Goal: Information Seeking & Learning: Learn about a topic

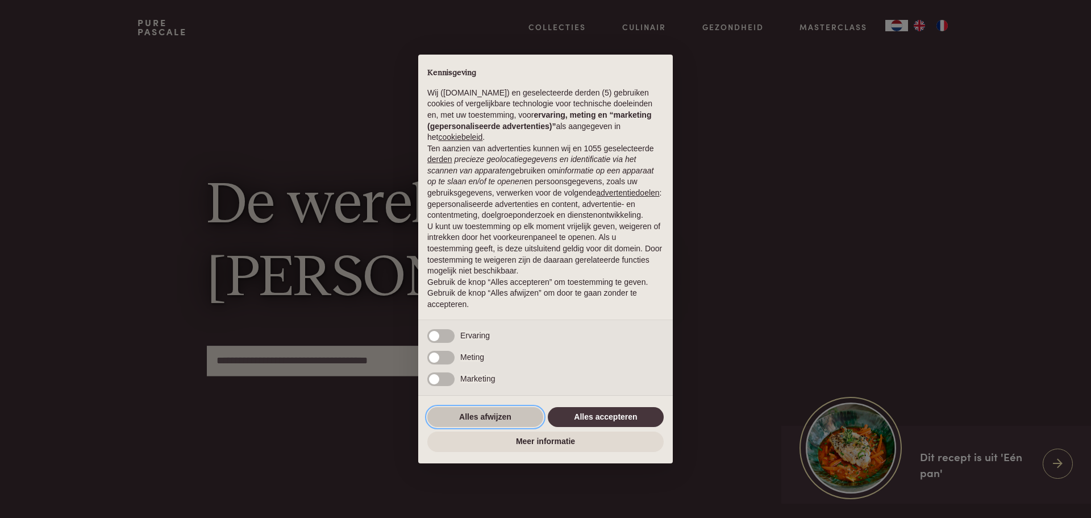
click at [479, 415] on button "Alles afwijzen" at bounding box center [485, 417] width 116 height 20
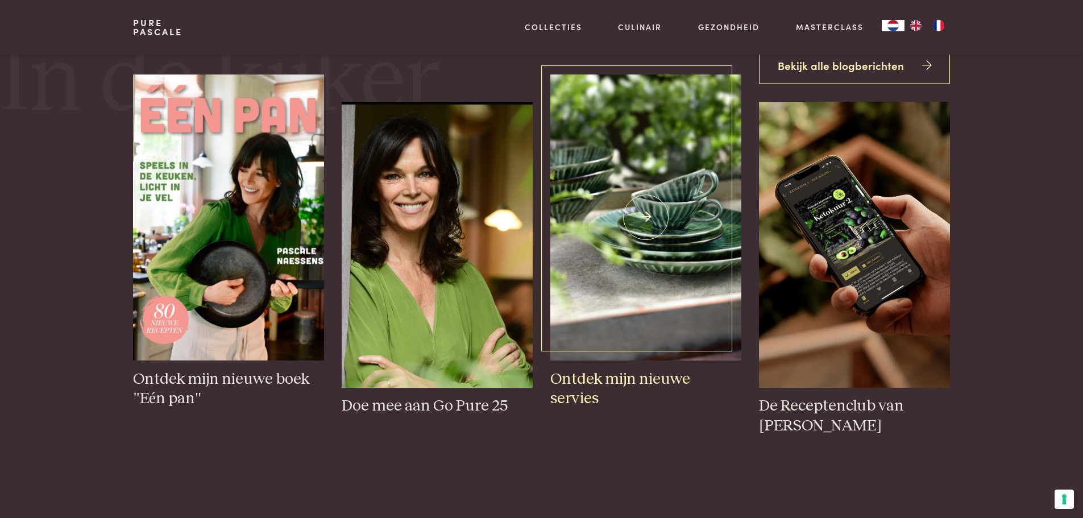
scroll to position [568, 0]
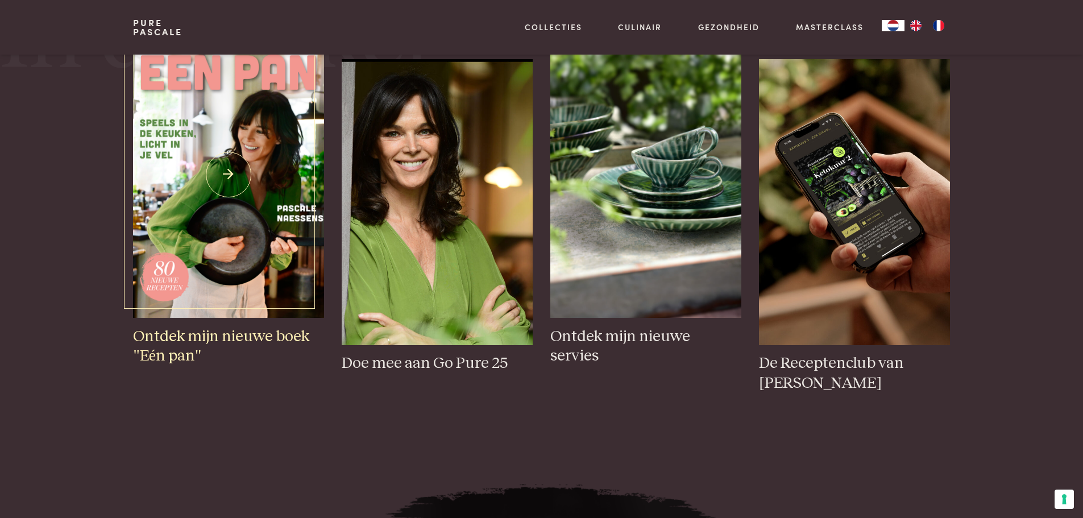
click at [210, 338] on h3 "Ontdek mijn nieuwe boek "Eén pan"" at bounding box center [228, 346] width 190 height 39
click at [873, 238] on img at bounding box center [854, 202] width 190 height 286
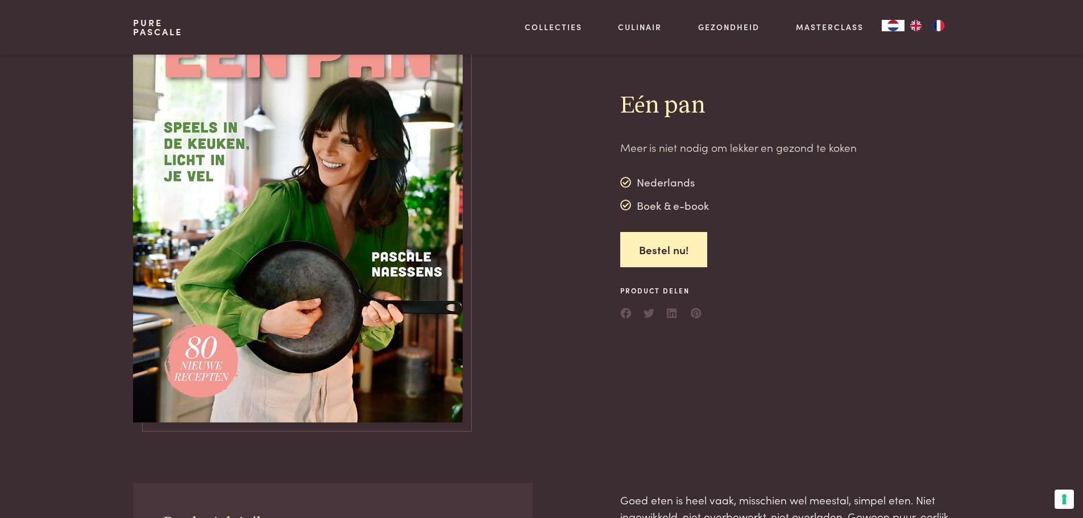
scroll to position [57, 0]
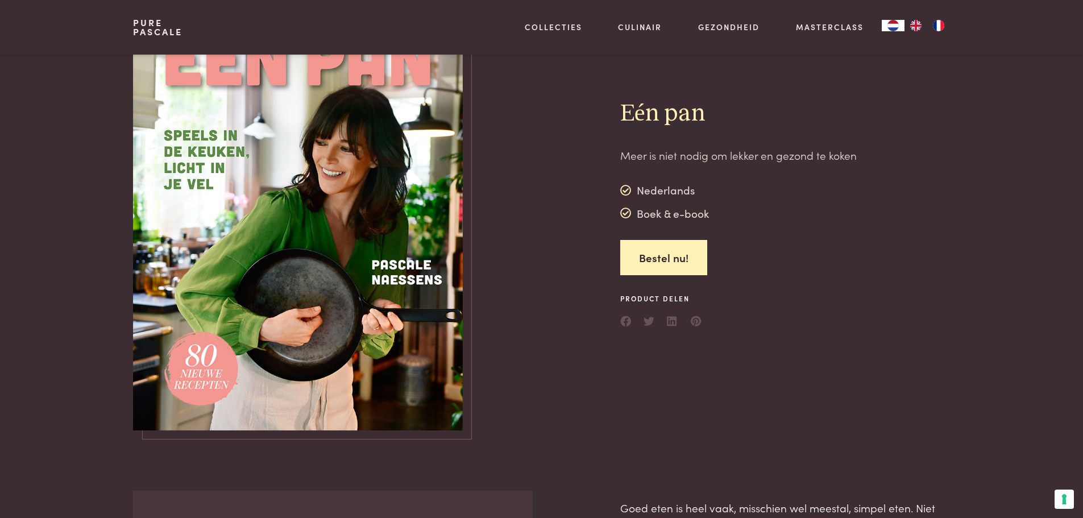
click at [363, 244] on img at bounding box center [298, 214] width 330 height 433
